Goal: Find specific page/section: Find specific page/section

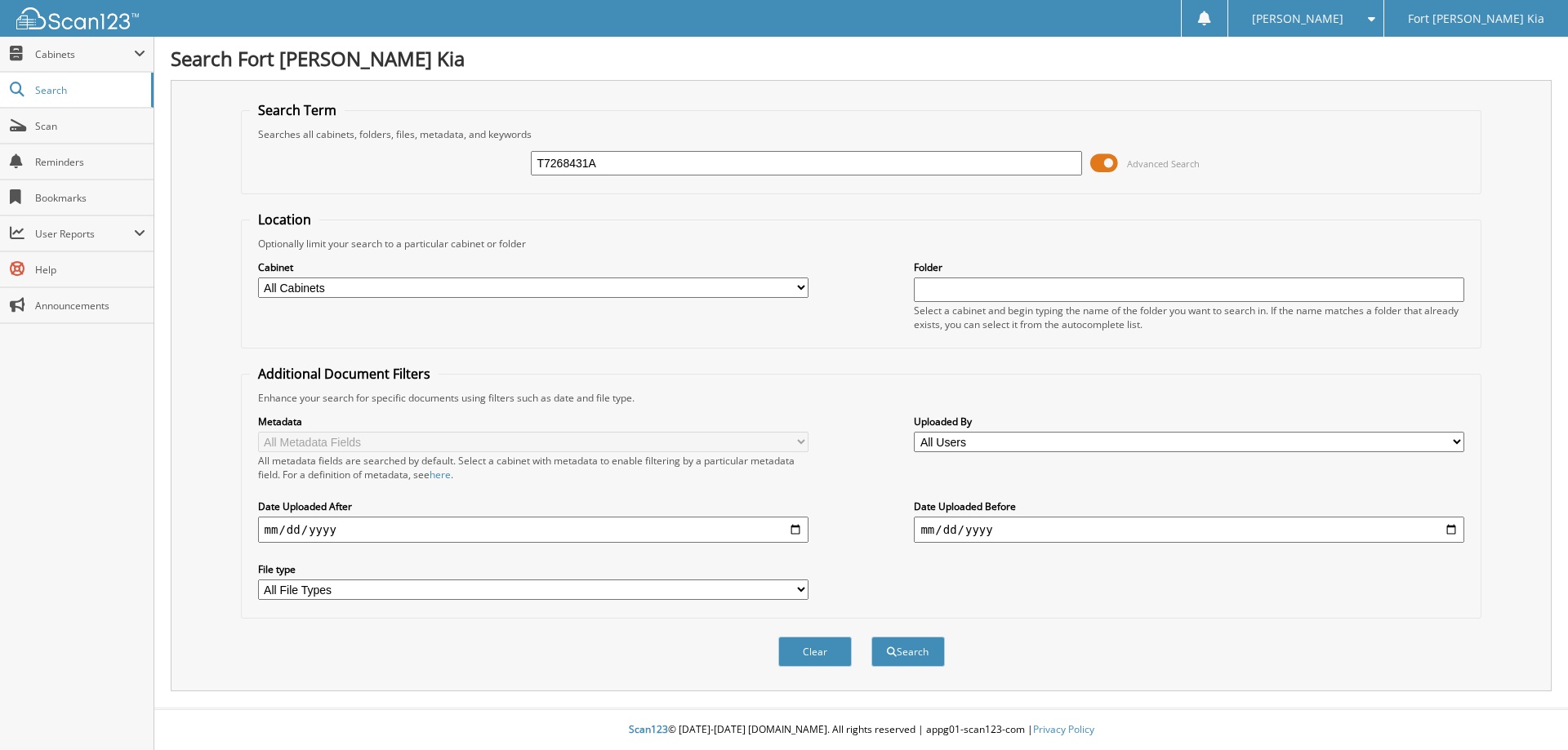
type input "T7268431A"
click at [871, 636] on button "Search" at bounding box center [907, 651] width 74 height 30
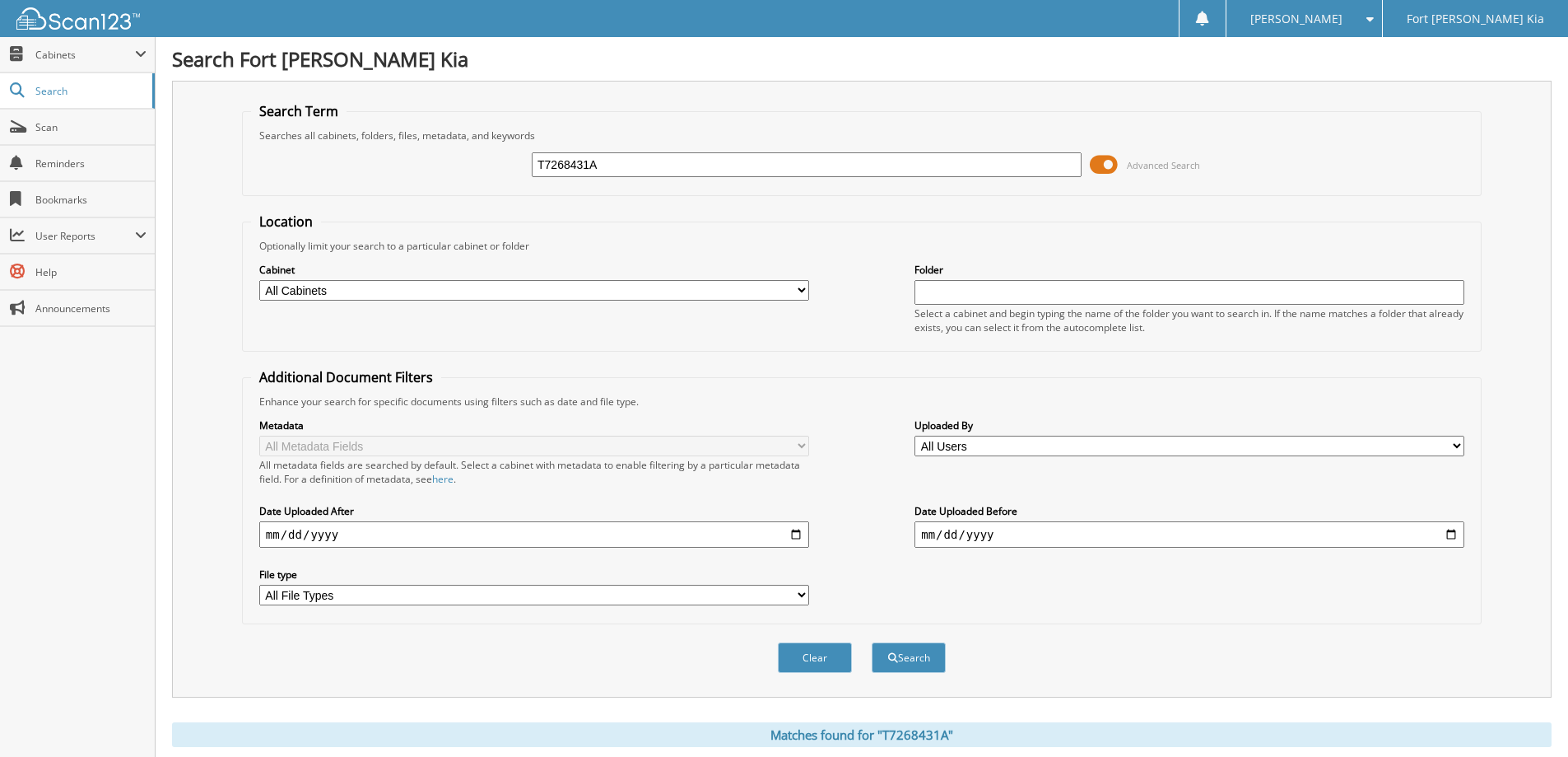
click at [1097, 167] on span at bounding box center [1104, 165] width 28 height 24
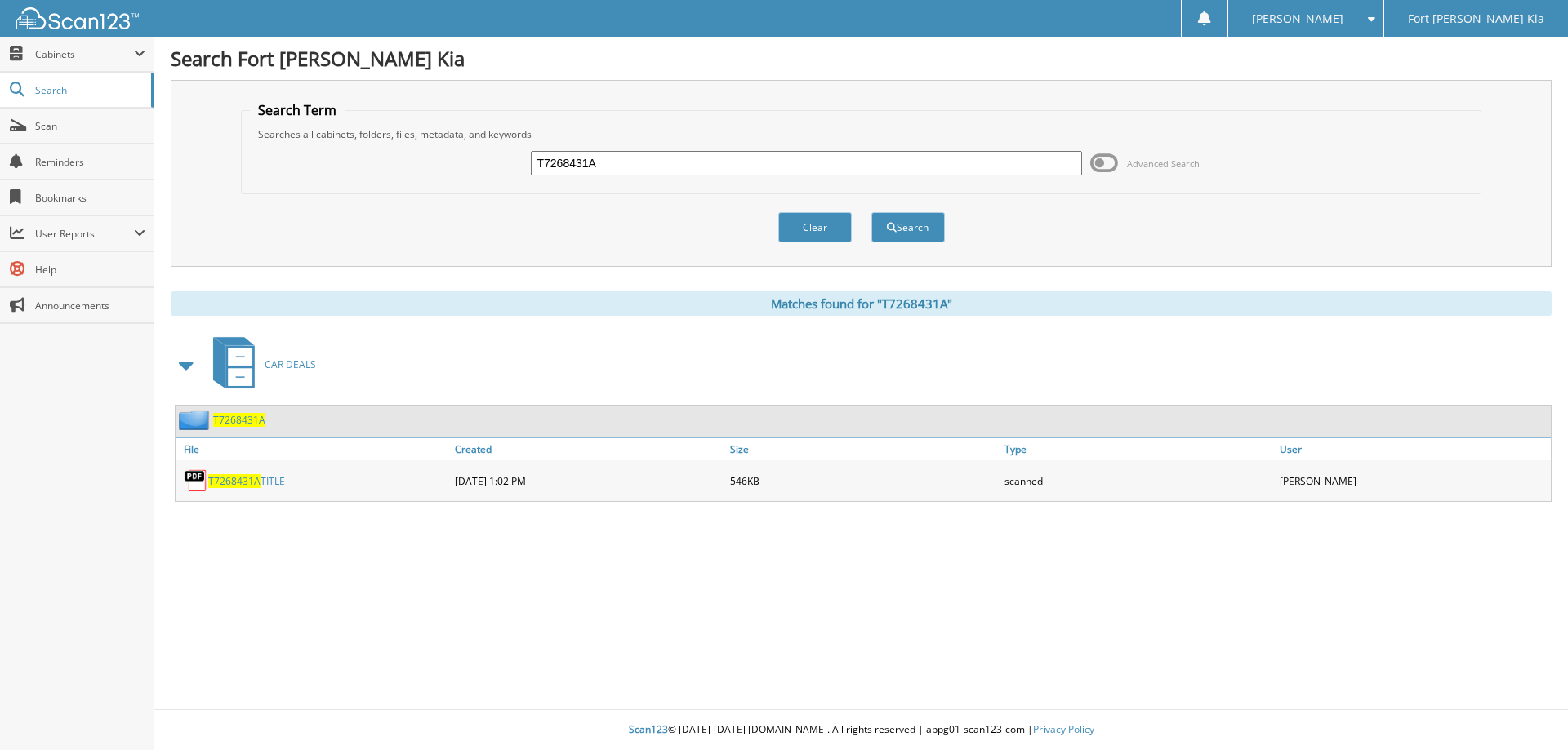
click at [273, 479] on link "T7268431A TITLE" at bounding box center [246, 480] width 77 height 14
click at [68, 121] on span "Scan" at bounding box center [91, 126] width 110 height 14
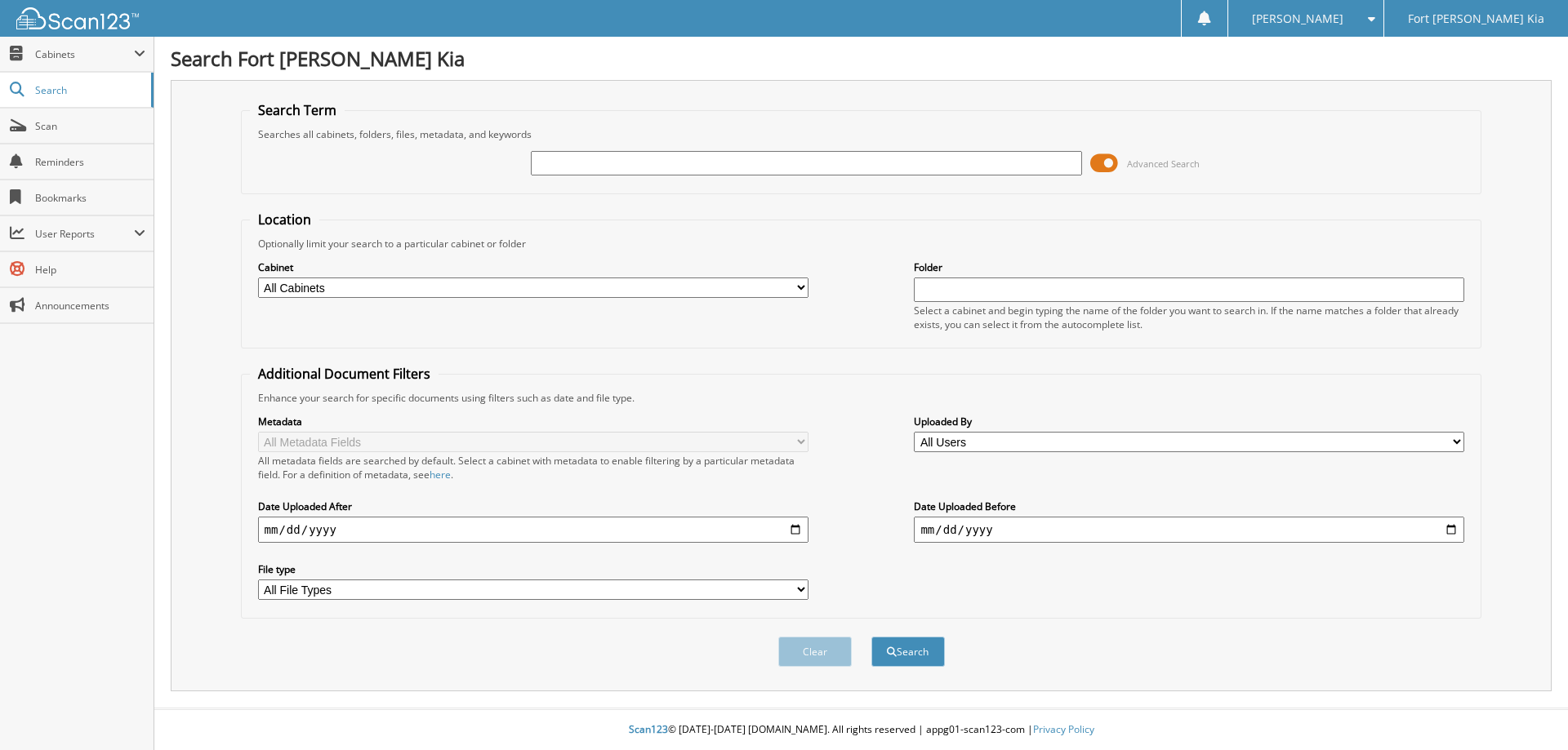
click at [898, 164] on input "text" at bounding box center [806, 163] width 551 height 24
type input "T7268431A"
click at [871, 636] on button "Search" at bounding box center [907, 651] width 74 height 30
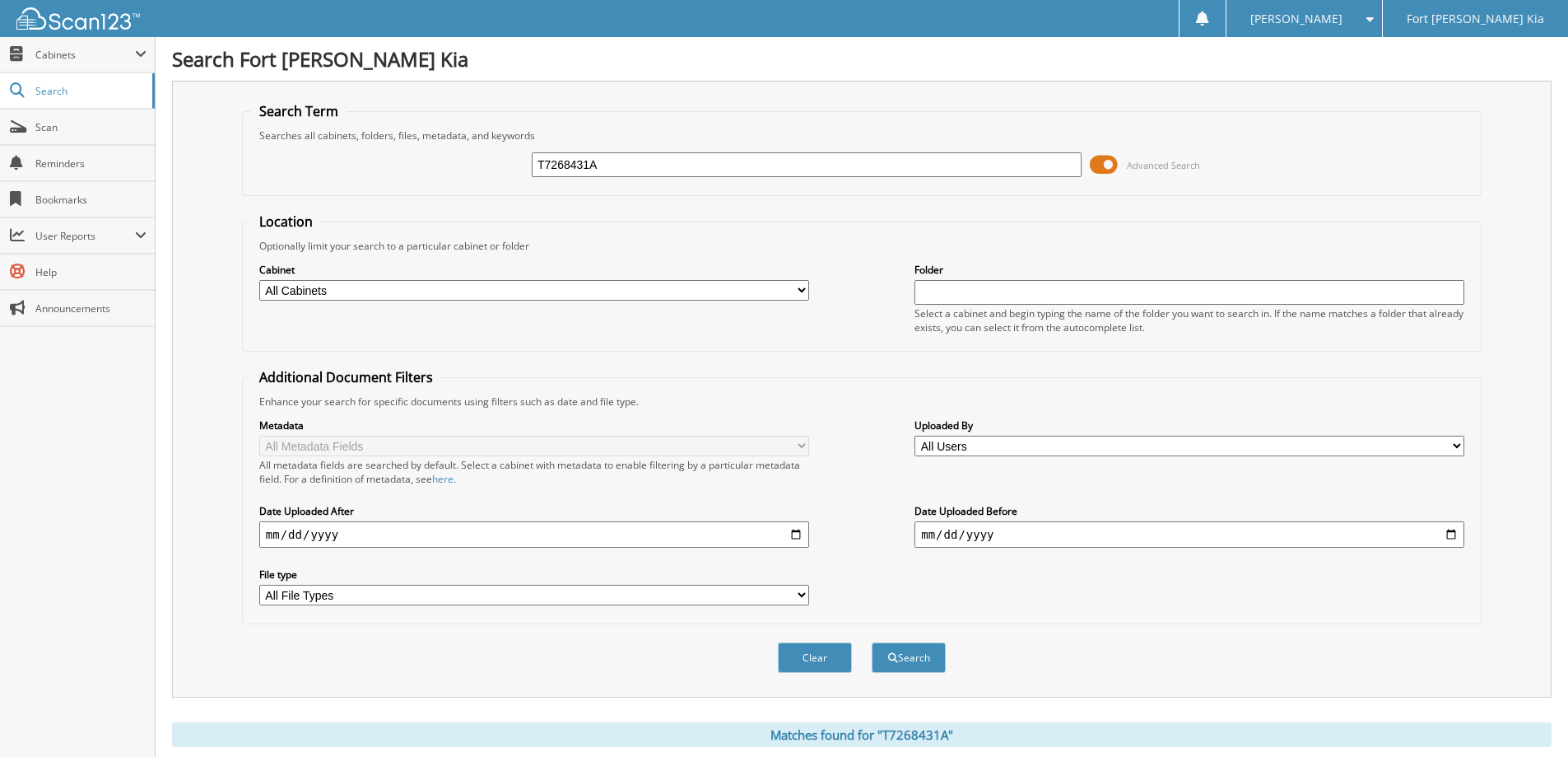
click at [1111, 159] on span at bounding box center [1104, 165] width 28 height 24
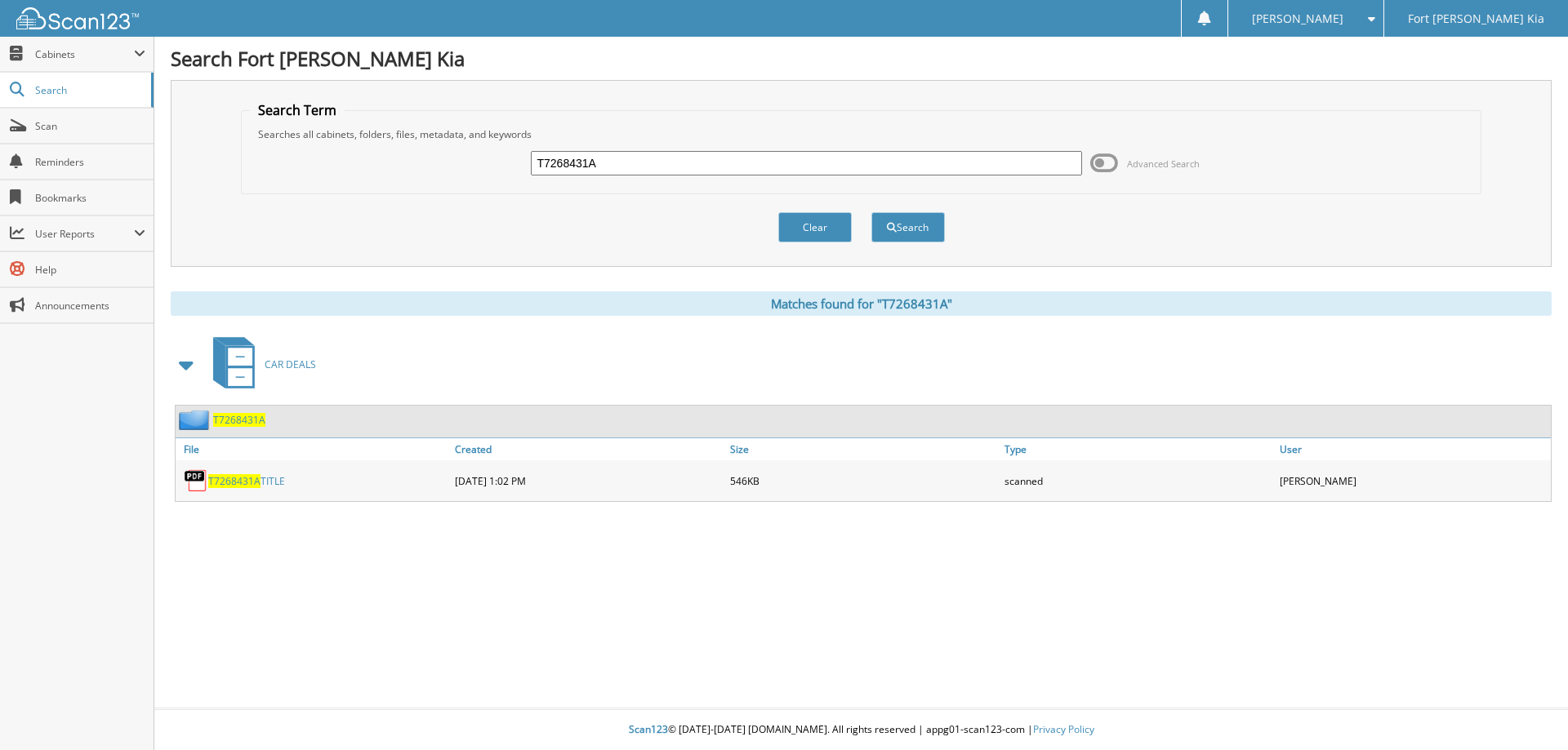
click at [261, 479] on link "T7268431A TITLE" at bounding box center [246, 480] width 77 height 14
click at [253, 478] on span "T7268431A" at bounding box center [234, 480] width 52 height 14
click at [241, 414] on span "T7268431A" at bounding box center [239, 420] width 52 height 14
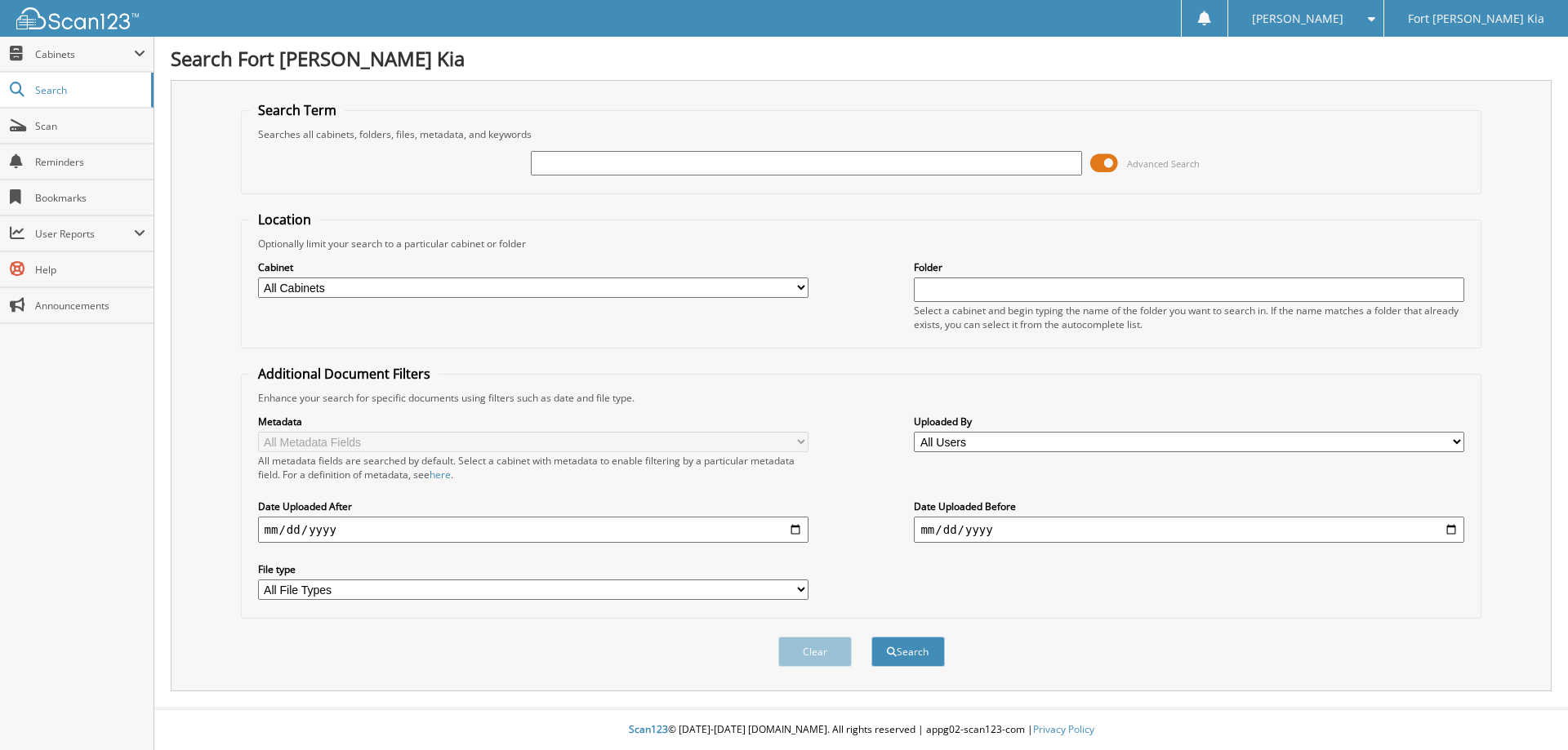
click at [563, 165] on input "text" at bounding box center [806, 163] width 551 height 24
type input "P6125178P"
click at [871, 636] on button "Search" at bounding box center [907, 651] width 74 height 30
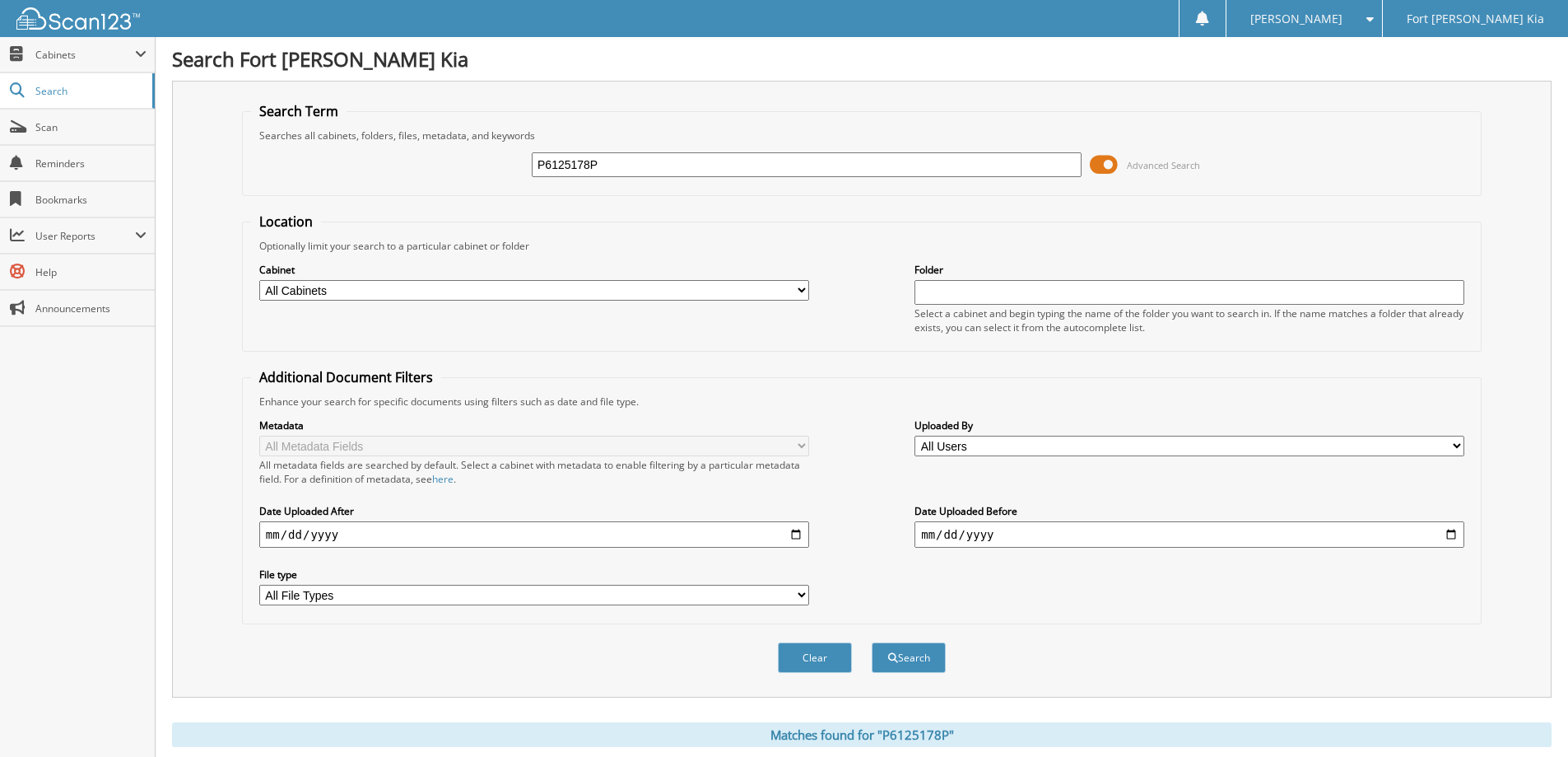
click at [1094, 166] on span at bounding box center [1104, 165] width 28 height 24
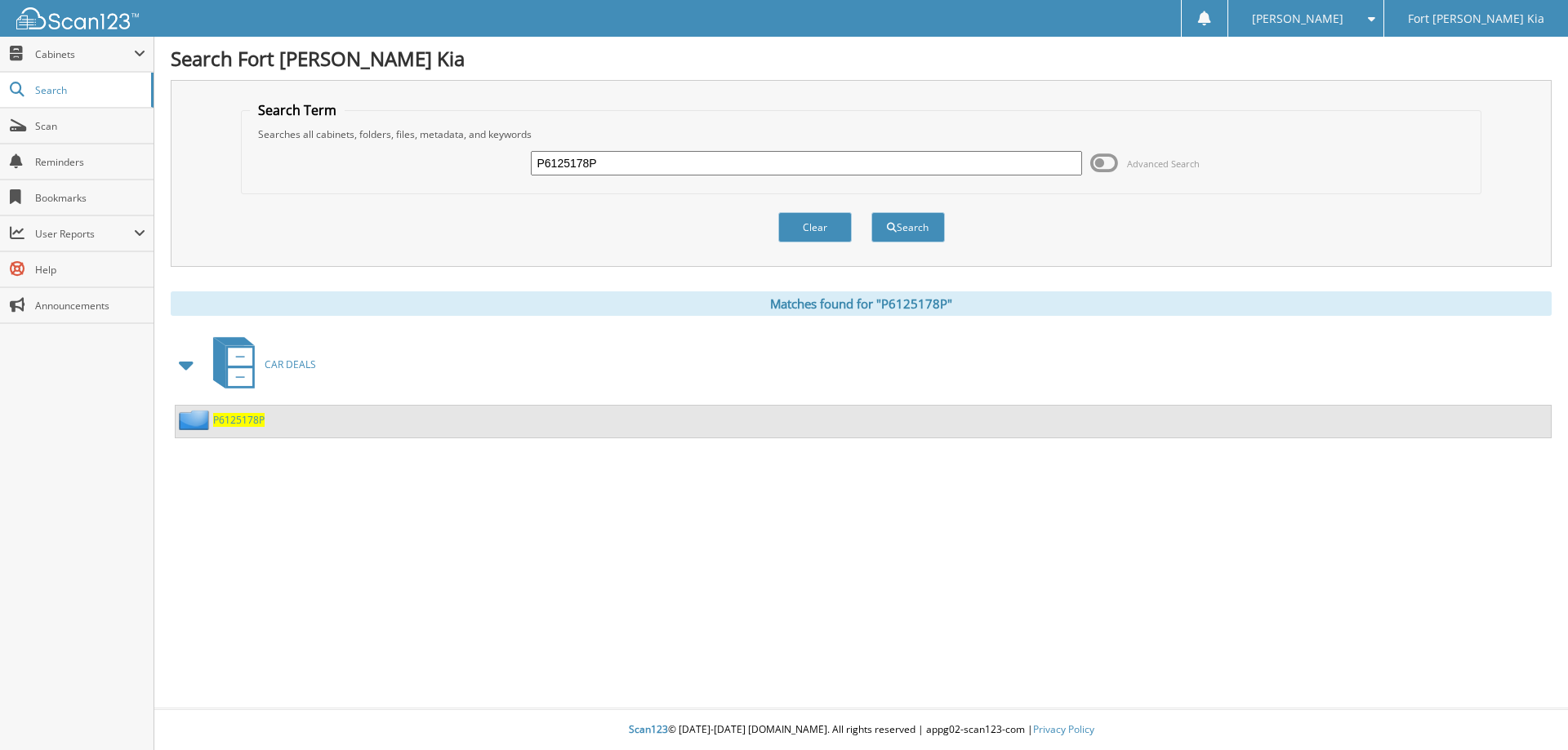
click at [252, 417] on span "P6125178P" at bounding box center [238, 420] width 51 height 14
